Goal: Task Accomplishment & Management: Manage account settings

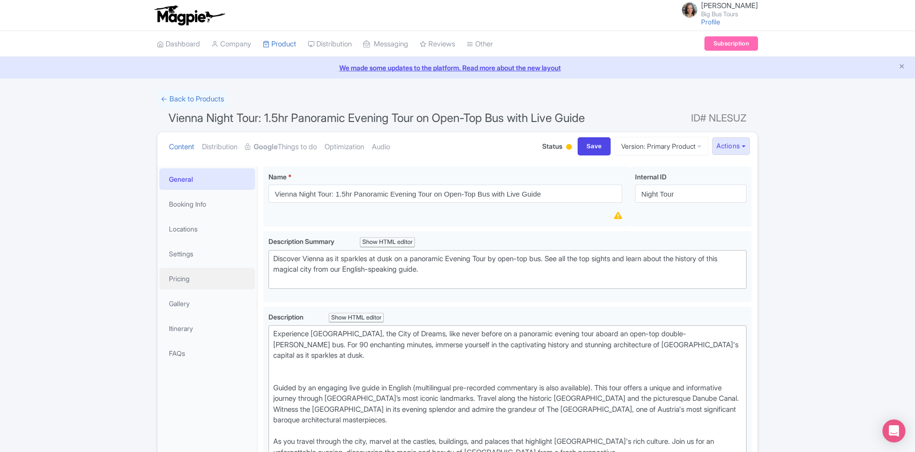
drag, startPoint x: 184, startPoint y: 274, endPoint x: 324, endPoint y: 290, distance: 141.7
click at [184, 274] on link "Pricing" at bounding box center [207, 279] width 96 height 22
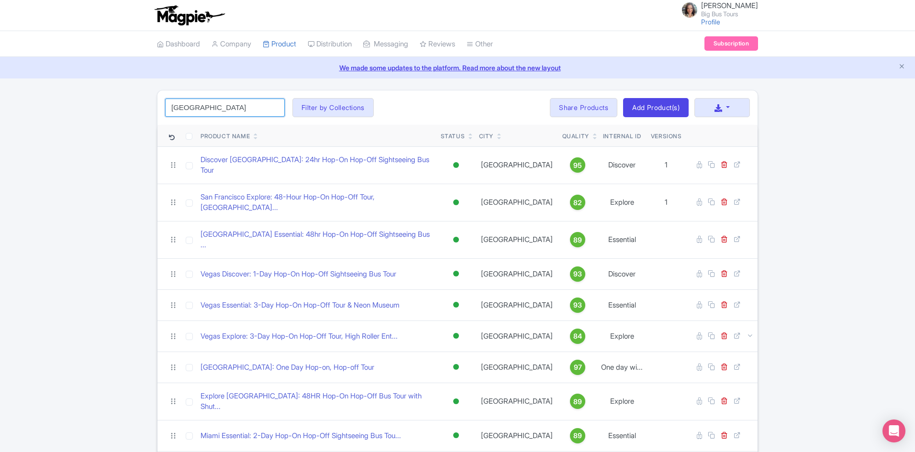
click at [225, 107] on input "[GEOGRAPHIC_DATA]" at bounding box center [225, 108] width 120 height 18
click button "Search" at bounding box center [0, 0] width 0 height 0
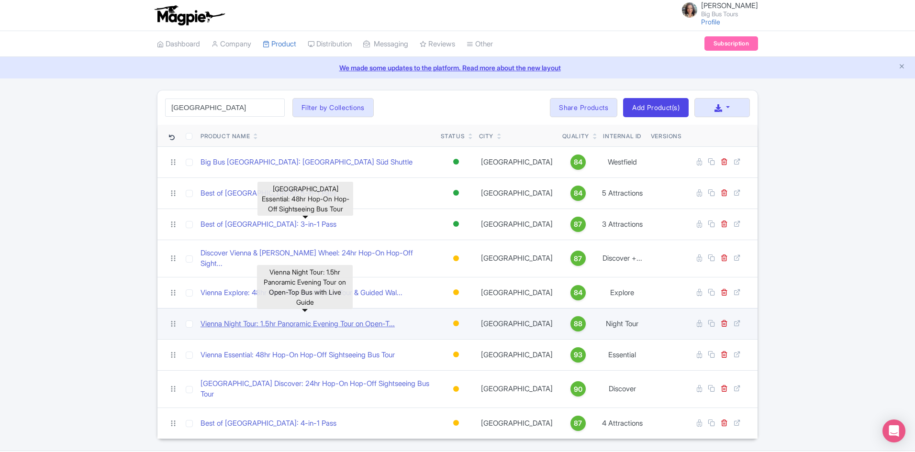
click at [277, 319] on link "Vienna Night Tour: 1.5hr Panoramic Evening Tour on Open-T..." at bounding box center [297, 324] width 194 height 11
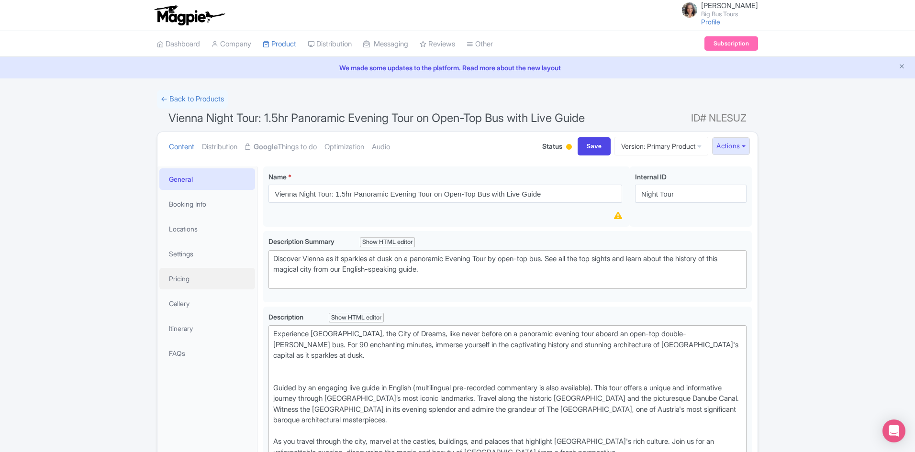
drag, startPoint x: 181, startPoint y: 277, endPoint x: 527, endPoint y: 316, distance: 348.1
click at [182, 277] on link "Pricing" at bounding box center [207, 279] width 96 height 22
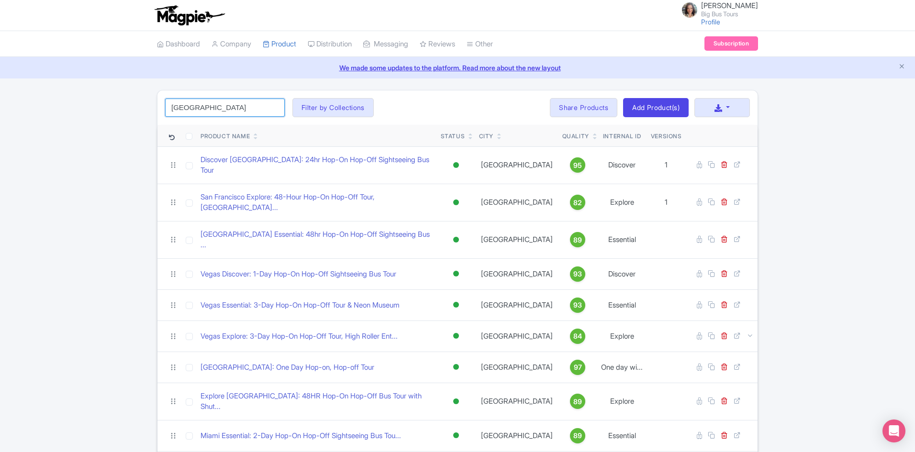
click at [238, 107] on input "[GEOGRAPHIC_DATA]" at bounding box center [225, 108] width 120 height 18
click button "Search" at bounding box center [0, 0] width 0 height 0
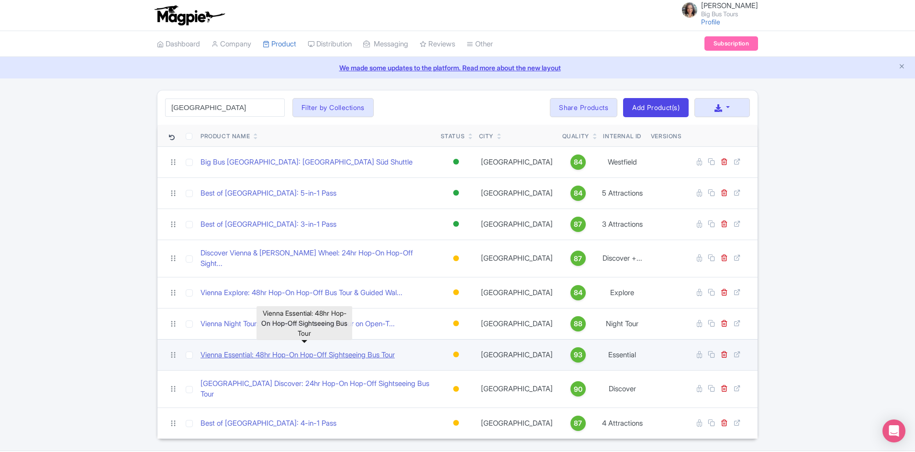
click at [282, 350] on link "Vienna Essential: 48hr Hop-On Hop-Off Sightseeing Bus Tour" at bounding box center [297, 355] width 194 height 11
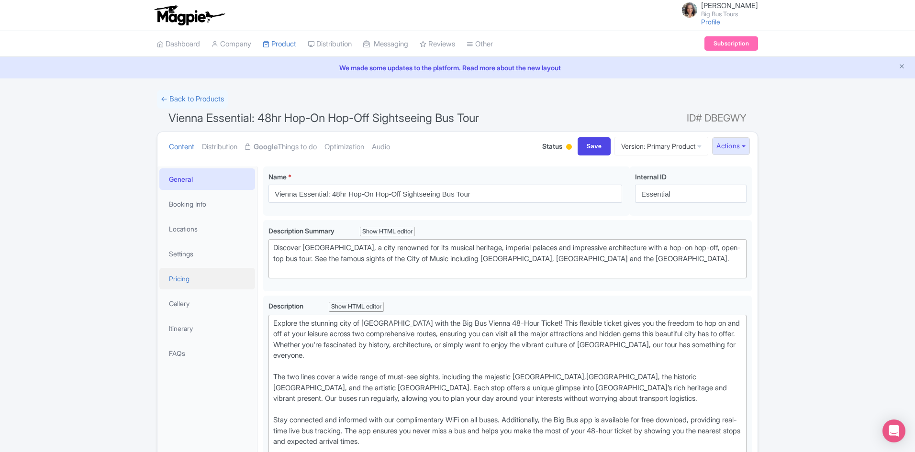
click at [186, 279] on link "Pricing" at bounding box center [207, 279] width 96 height 22
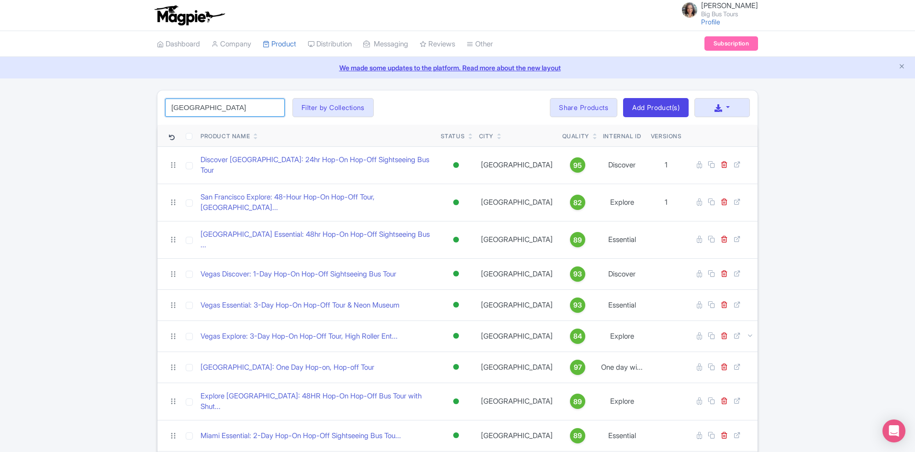
click at [214, 109] on input "[GEOGRAPHIC_DATA]" at bounding box center [225, 108] width 120 height 18
click button "Search" at bounding box center [0, 0] width 0 height 0
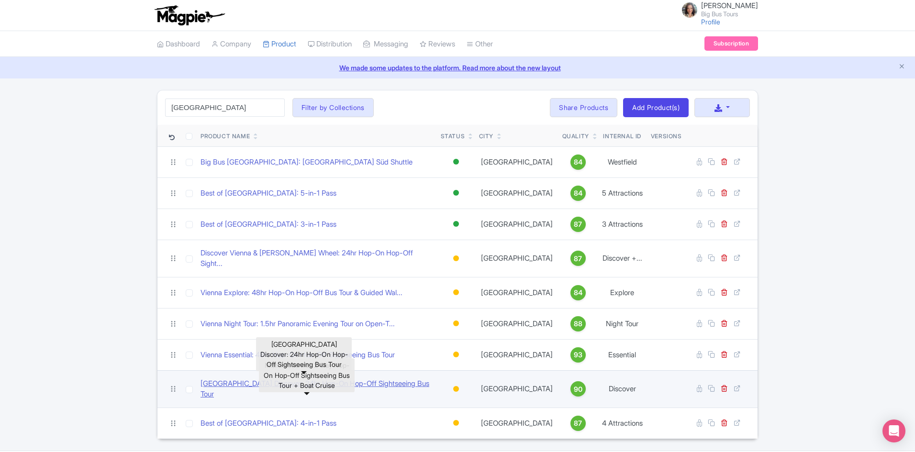
click at [230, 379] on link "[GEOGRAPHIC_DATA] Discover: 24hr Hop-On Hop-Off Sightseeing Bus Tour" at bounding box center [316, 389] width 233 height 22
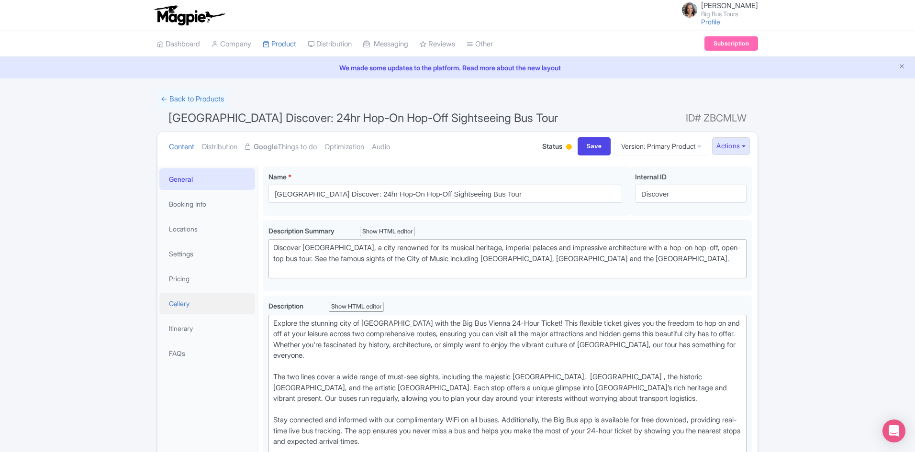
click at [176, 298] on link "Gallery" at bounding box center [207, 304] width 96 height 22
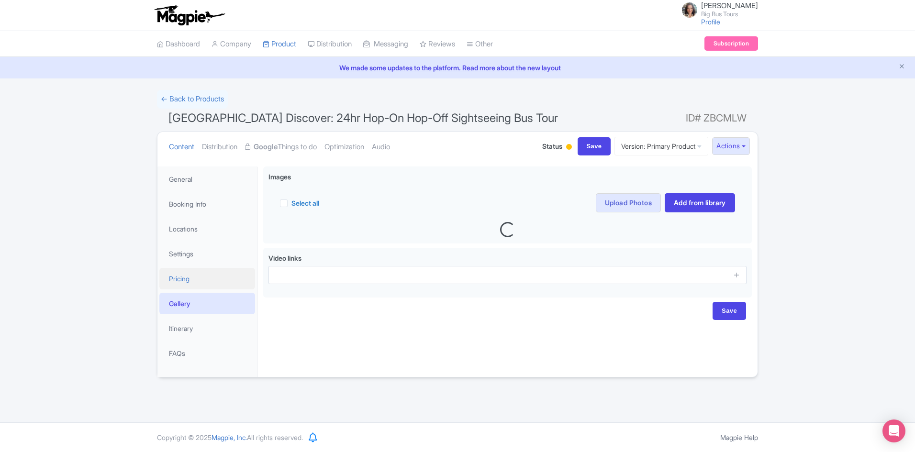
drag, startPoint x: 192, startPoint y: 277, endPoint x: 199, endPoint y: 280, distance: 7.3
click at [191, 277] on link "Pricing" at bounding box center [207, 279] width 96 height 22
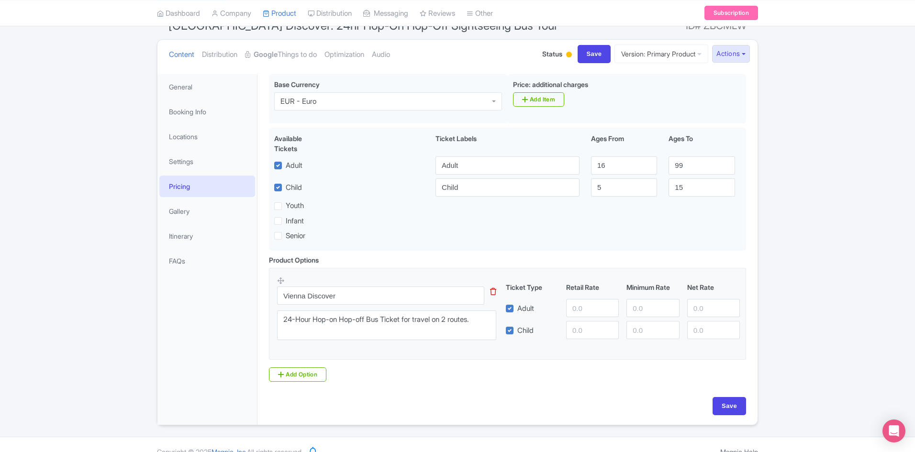
scroll to position [96, 0]
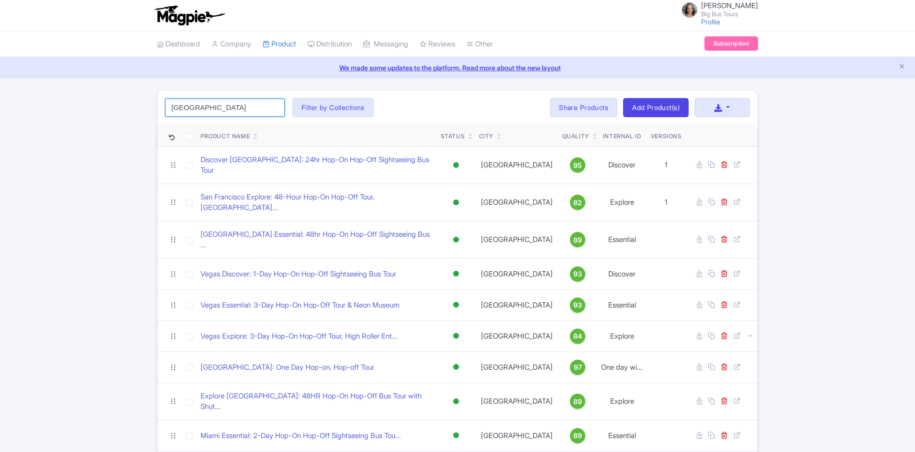
click at [227, 107] on input "vienna" at bounding box center [225, 108] width 120 height 18
click button "Search" at bounding box center [0, 0] width 0 height 0
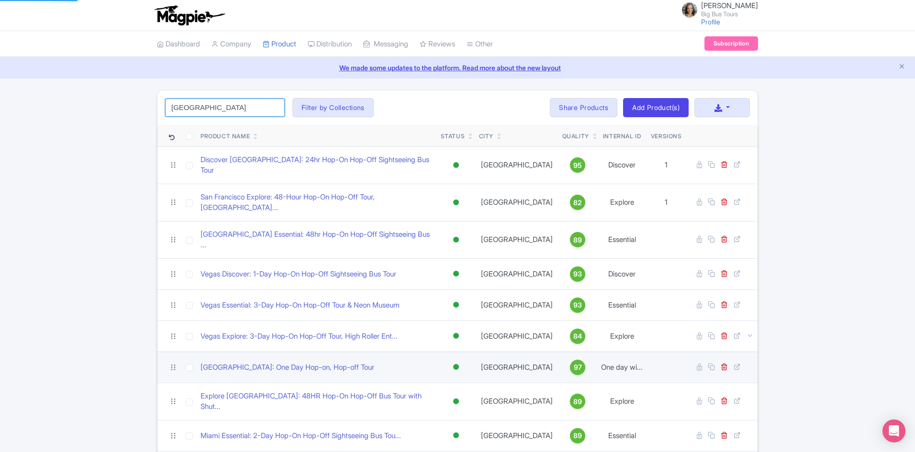
scroll to position [16, 0]
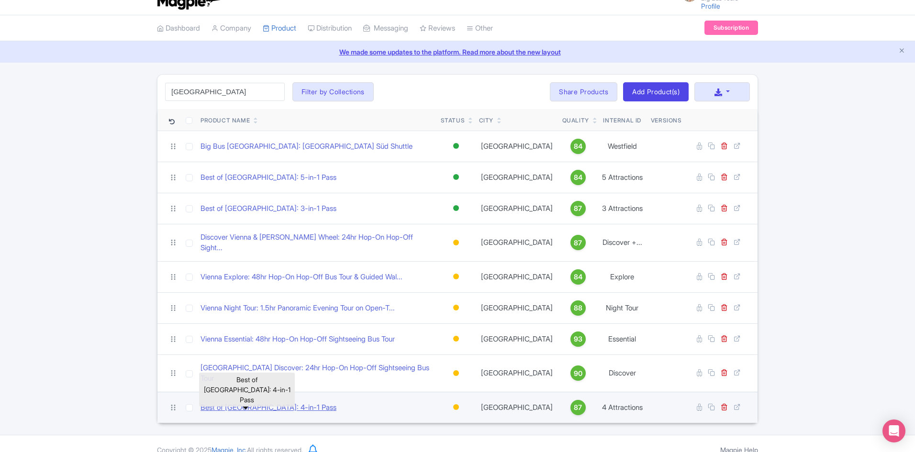
click at [280, 402] on link "Best of [GEOGRAPHIC_DATA]: 4-in-1 Pass" at bounding box center [268, 407] width 136 height 11
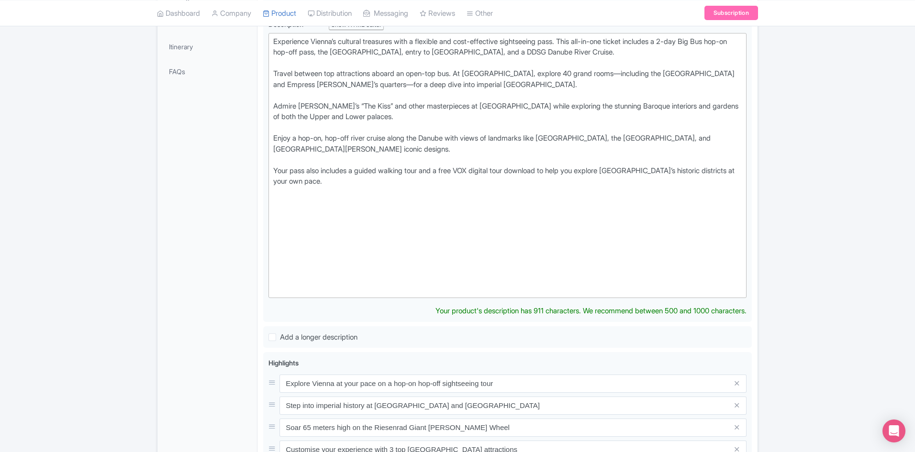
scroll to position [191, 0]
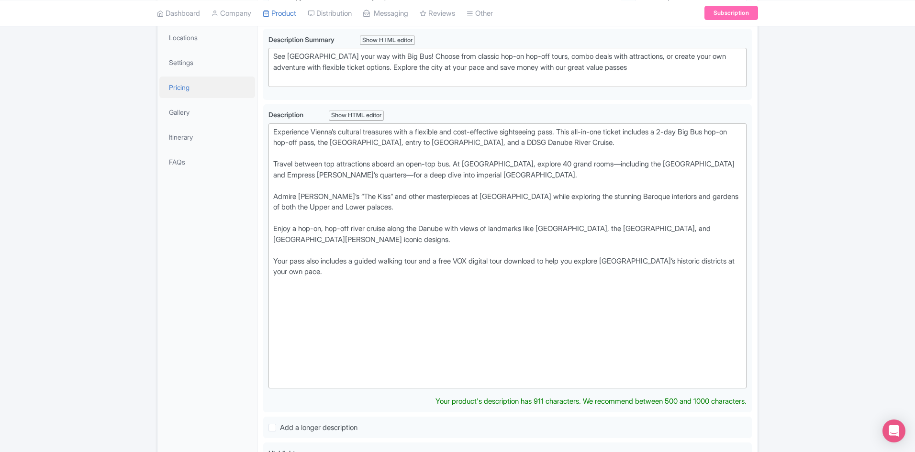
click at [184, 87] on link "Pricing" at bounding box center [207, 88] width 96 height 22
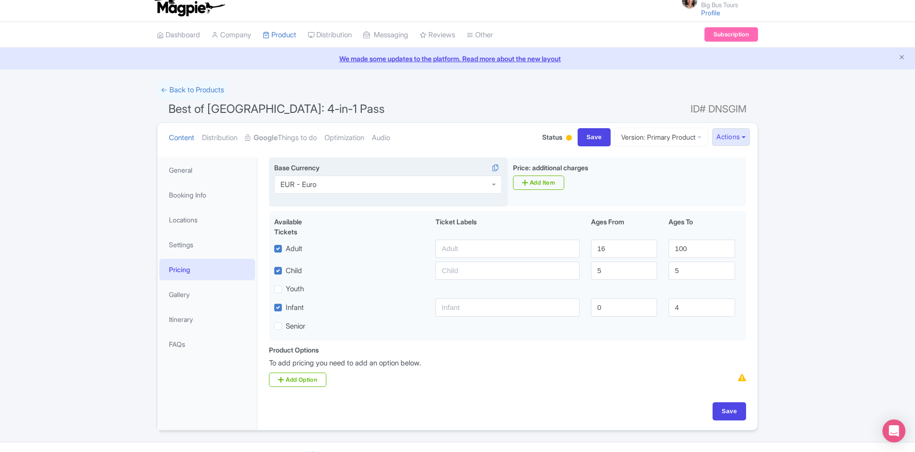
scroll to position [0, 0]
